Goal: Task Accomplishment & Management: Manage account settings

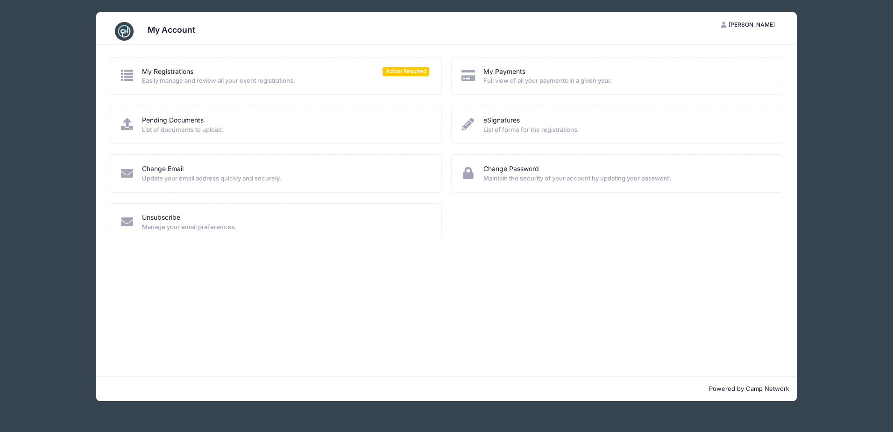
click at [186, 77] on span "Easily manage and review all your event registrations." at bounding box center [285, 80] width 287 height 9
click at [122, 74] on icon at bounding box center [127, 75] width 15 height 12
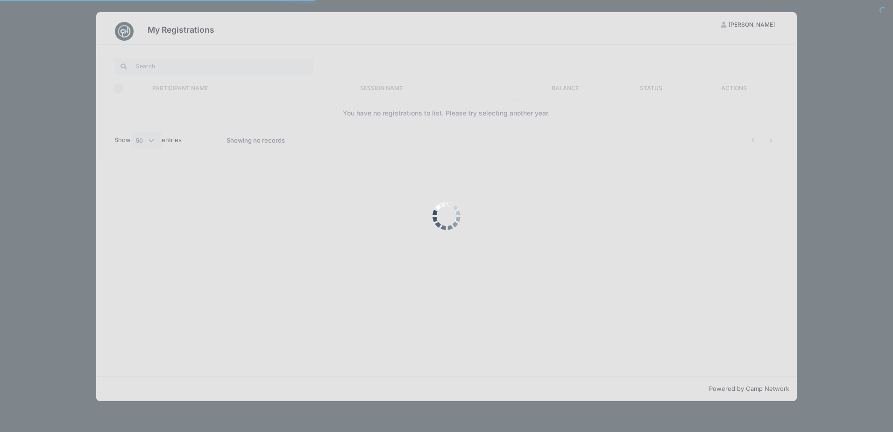
select select "50"
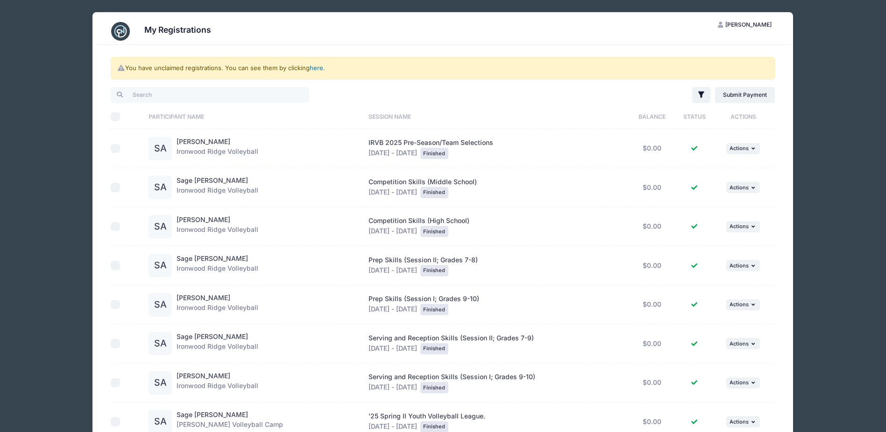
click at [313, 66] on link "here" at bounding box center [317, 67] width 14 height 7
